Goal: Register for event/course

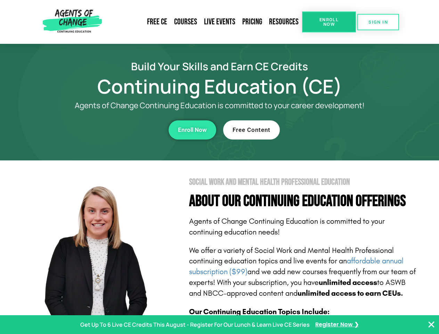
click at [219, 167] on section "Social Work and Mental Health Professional Education About Our Continuing Educa…" at bounding box center [219, 306] width 439 height 292
click at [329, 22] on span "Enroll Now" at bounding box center [329, 21] width 32 height 9
click at [378, 22] on span "SIGN IN" at bounding box center [378, 22] width 19 height 5
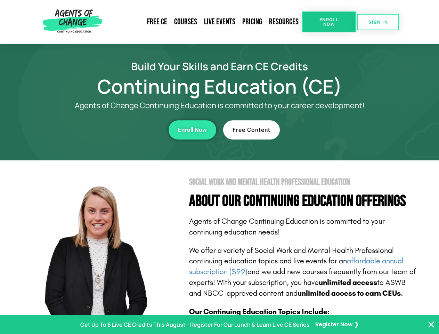
click at [121, 130] on div "Enroll Now" at bounding box center [120, 129] width 191 height 19
click at [192, 130] on span "Enroll Now" at bounding box center [192, 130] width 29 height 6
click at [319, 130] on div "Free Content" at bounding box center [318, 129] width 191 height 19
